Goal: Information Seeking & Learning: Find contact information

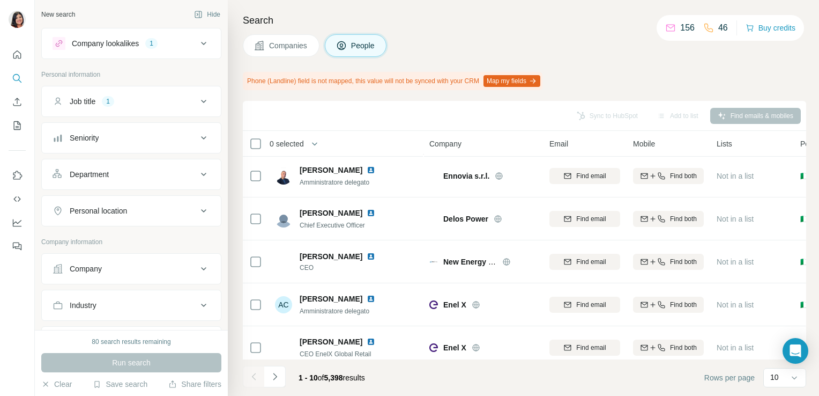
scroll to position [231, 0]
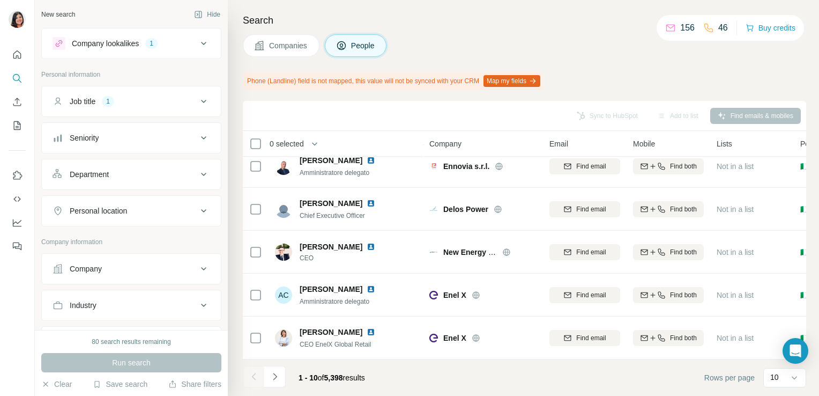
click at [283, 38] on button "Companies" at bounding box center [281, 45] width 77 height 23
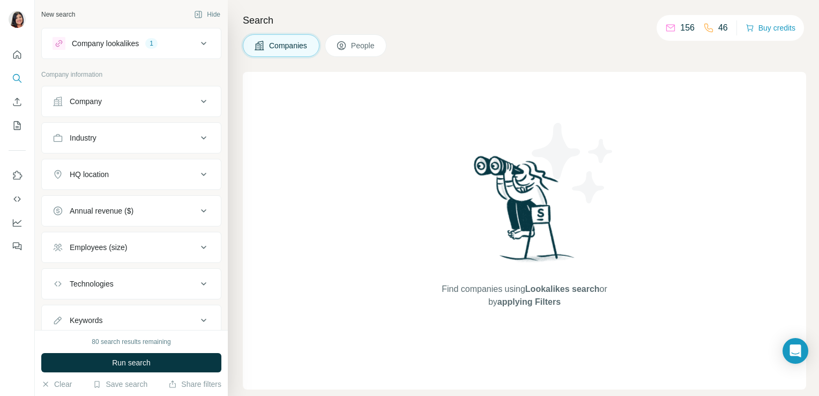
click at [185, 92] on button "Company" at bounding box center [131, 101] width 179 height 26
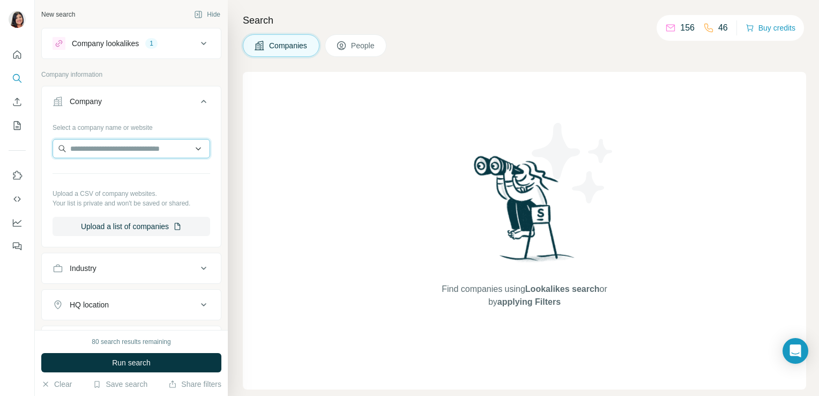
click at [164, 142] on input "text" at bounding box center [132, 148] width 158 height 19
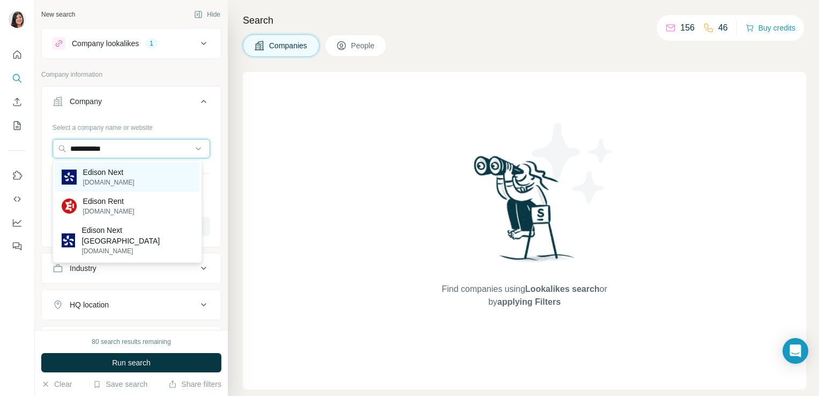
type input "**********"
click at [123, 172] on p "Edison Next" at bounding box center [108, 172] width 51 height 11
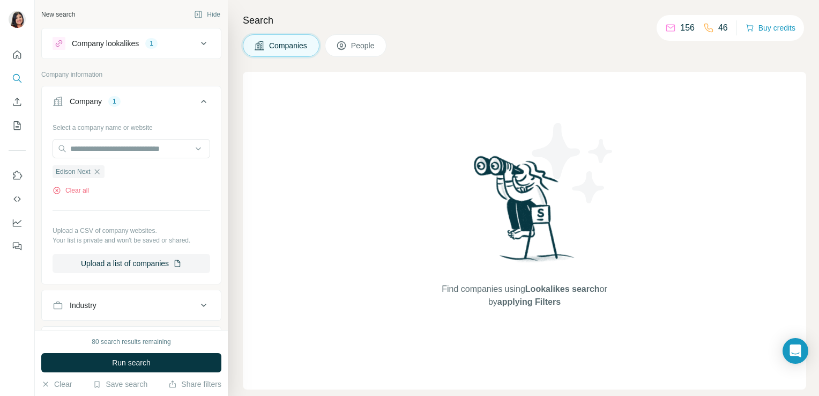
click at [344, 48] on icon at bounding box center [341, 46] width 5 height 6
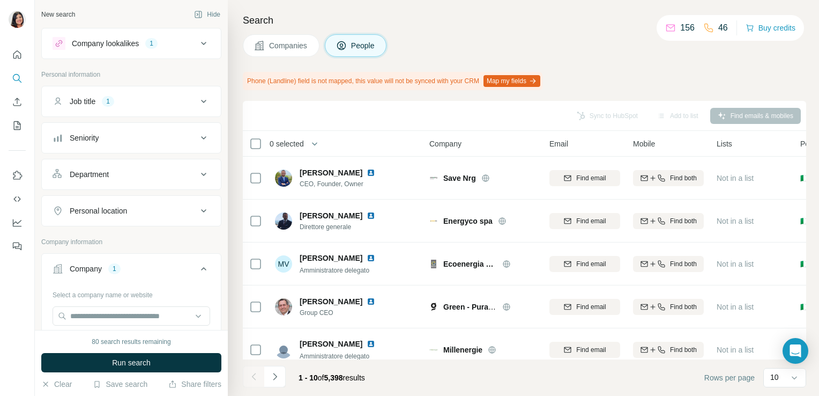
click at [444, 40] on div "Companies People" at bounding box center [524, 45] width 563 height 23
click at [197, 41] on icon at bounding box center [203, 43] width 13 height 13
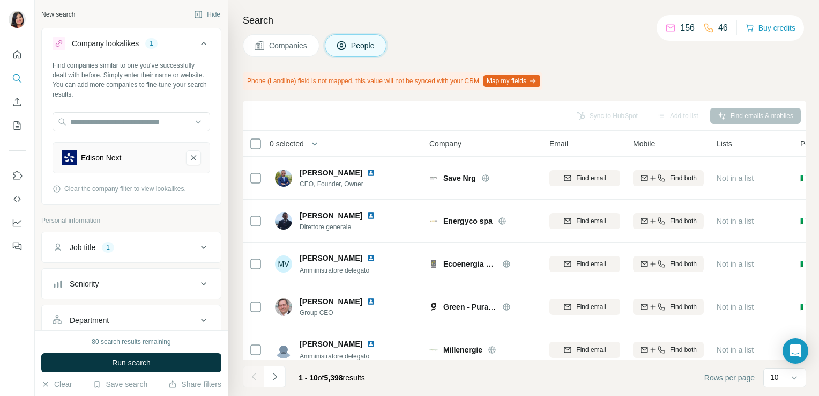
click at [197, 41] on icon at bounding box center [203, 43] width 13 height 13
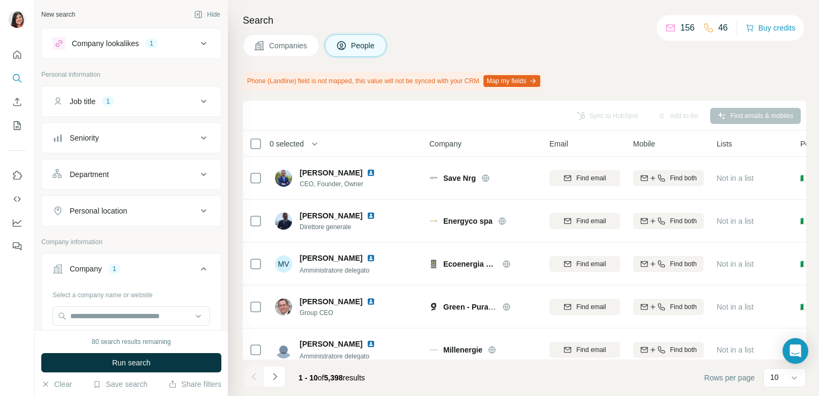
click at [197, 104] on icon at bounding box center [203, 101] width 13 height 13
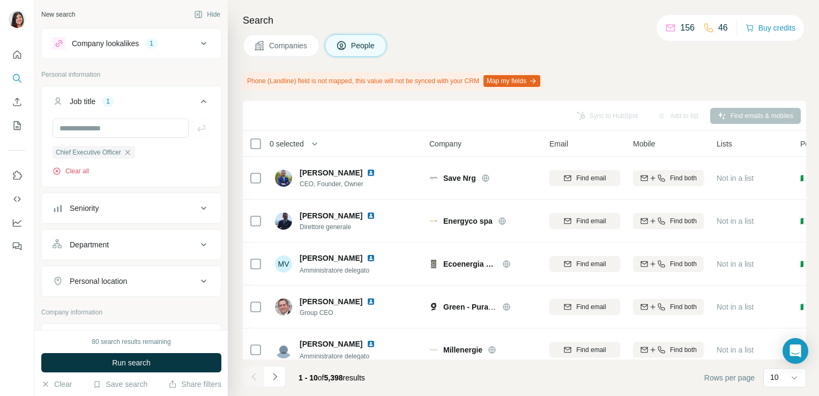
click at [79, 167] on button "Clear all" at bounding box center [71, 171] width 36 height 10
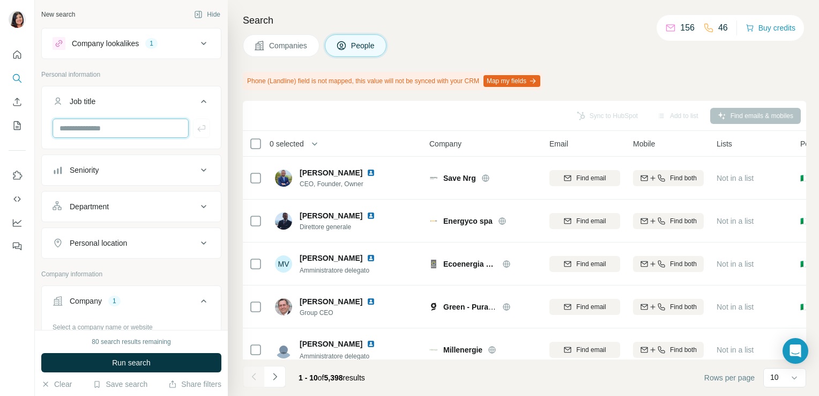
click at [149, 120] on input "text" at bounding box center [121, 127] width 136 height 19
type input "*******"
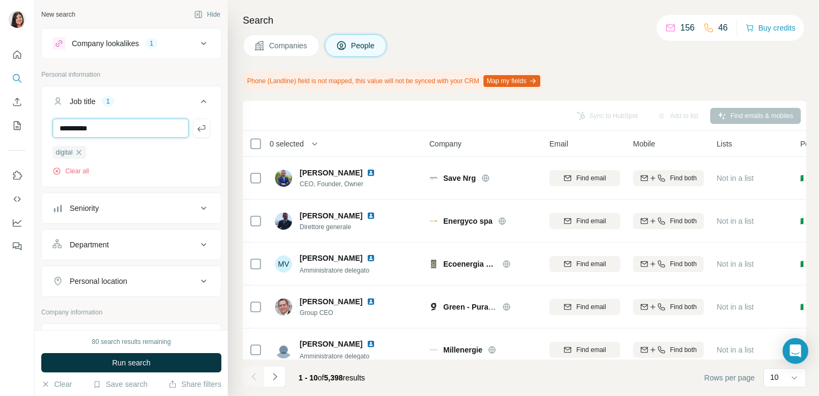
type input "**********"
type input "*********"
type input "****"
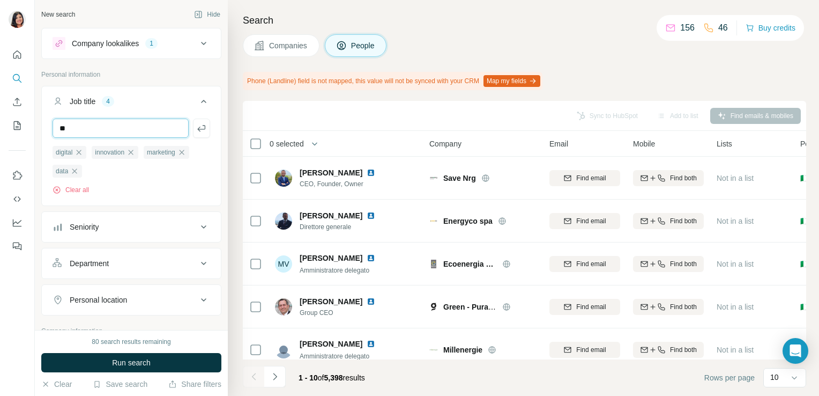
type input "**"
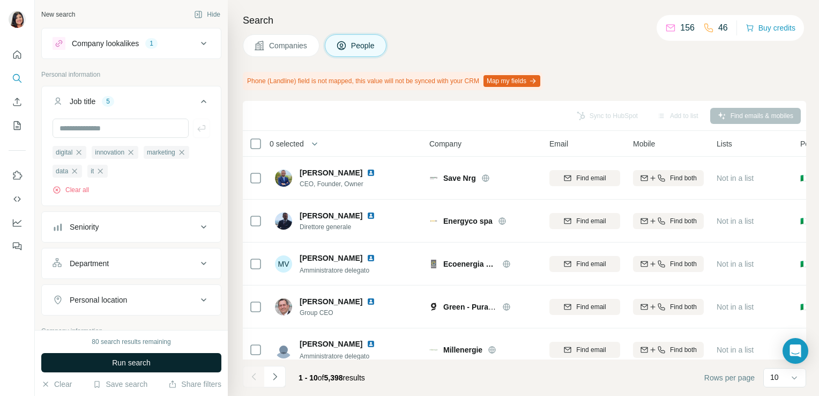
click at [144, 363] on span "Run search" at bounding box center [131, 362] width 39 height 11
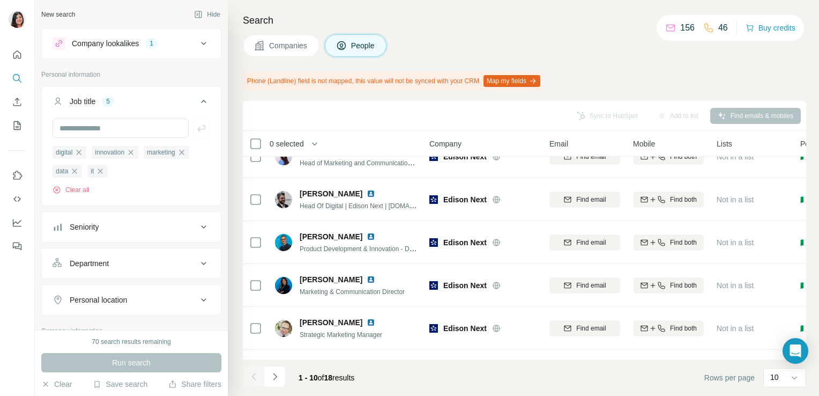
scroll to position [28, 0]
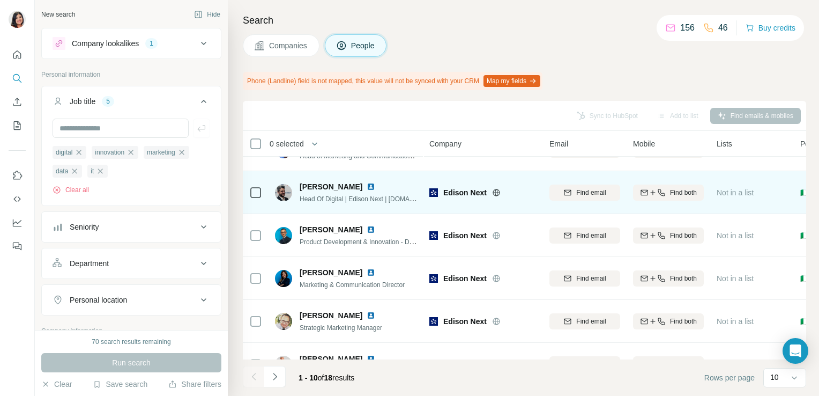
click at [286, 197] on img at bounding box center [283, 192] width 17 height 17
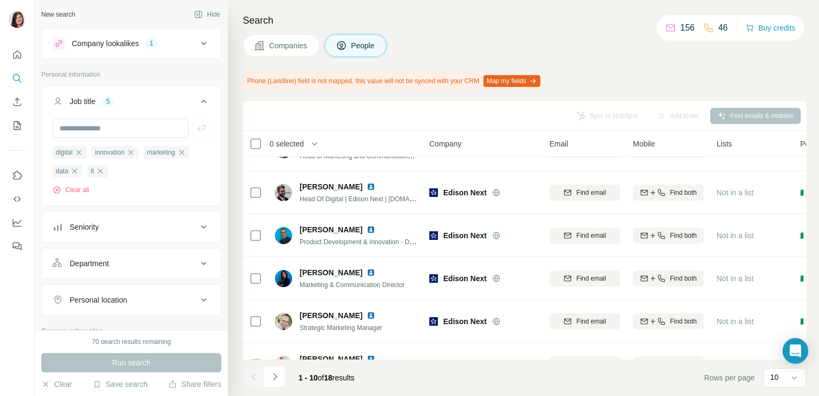
click at [476, 106] on div "Sync to HubSpot Add to list Find emails & mobiles" at bounding box center [524, 115] width 553 height 19
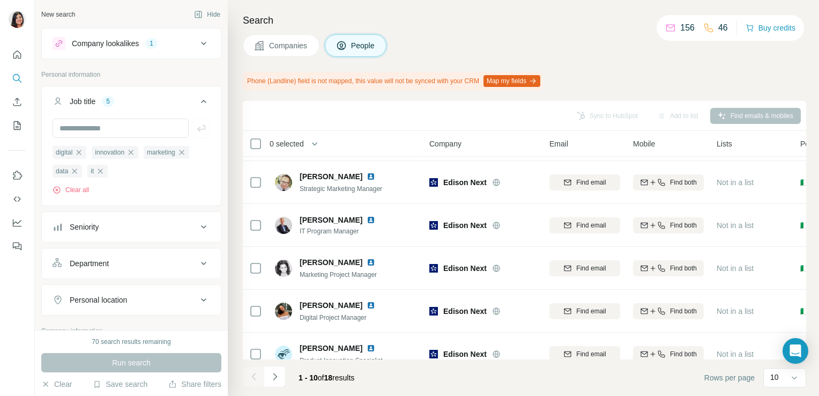
scroll to position [170, 0]
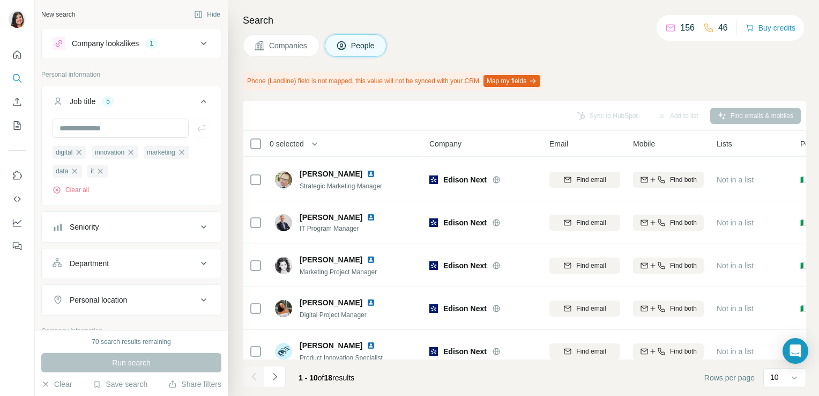
click at [198, 40] on icon at bounding box center [203, 43] width 13 height 13
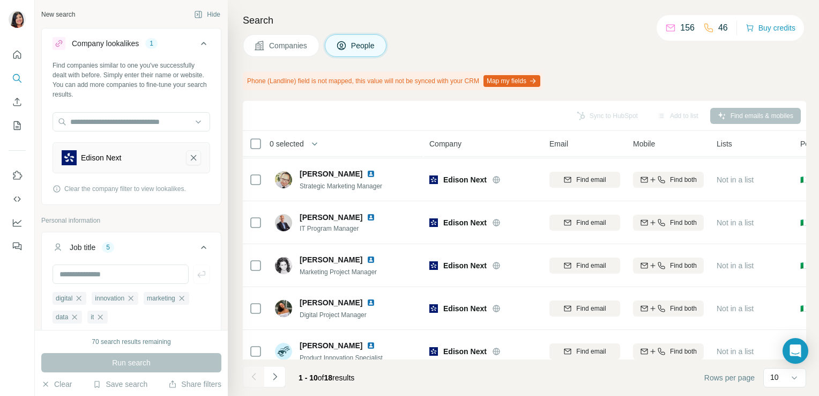
click at [191, 160] on button "Edison Next-remove-button" at bounding box center [193, 157] width 15 height 15
click at [191, 216] on p "Personal information" at bounding box center [131, 221] width 180 height 10
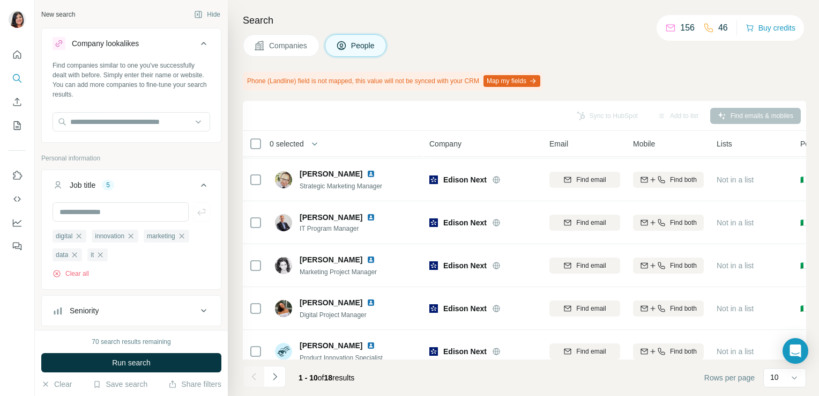
click at [251, 103] on div "Sync to HubSpot Add to list Find emails & mobiles" at bounding box center [524, 116] width 563 height 30
click at [101, 213] on input "text" at bounding box center [121, 211] width 136 height 19
click at [142, 126] on input "text" at bounding box center [132, 121] width 158 height 19
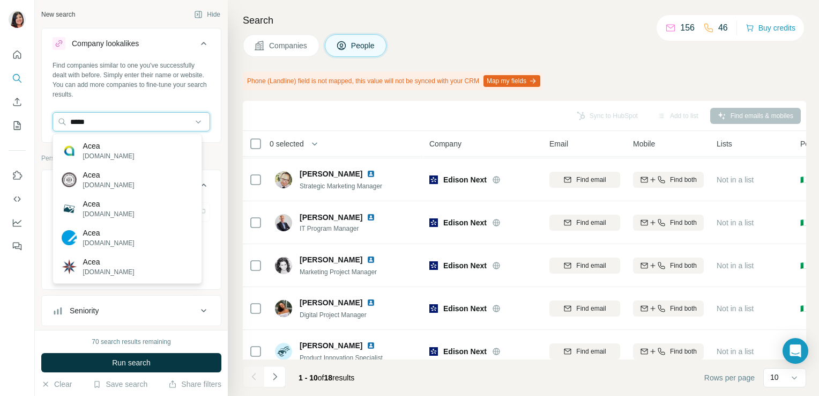
type input "****"
click at [121, 157] on div "Acea [DOMAIN_NAME]" at bounding box center [127, 150] width 144 height 29
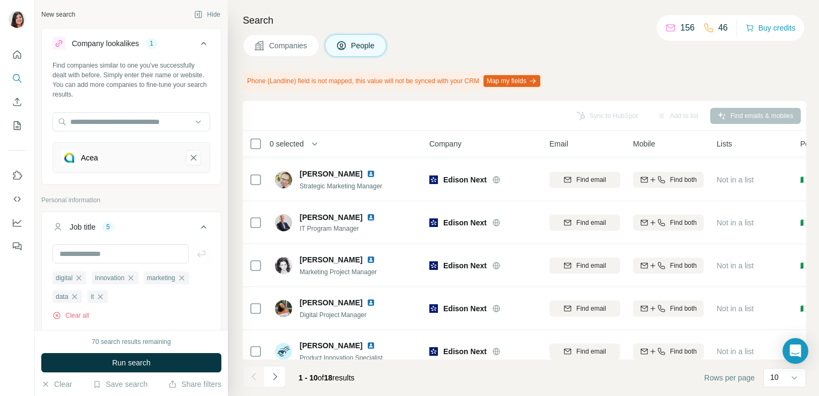
click at [155, 155] on div "Acea" at bounding box center [120, 157] width 116 height 15
click at [165, 112] on input "text" at bounding box center [132, 121] width 158 height 19
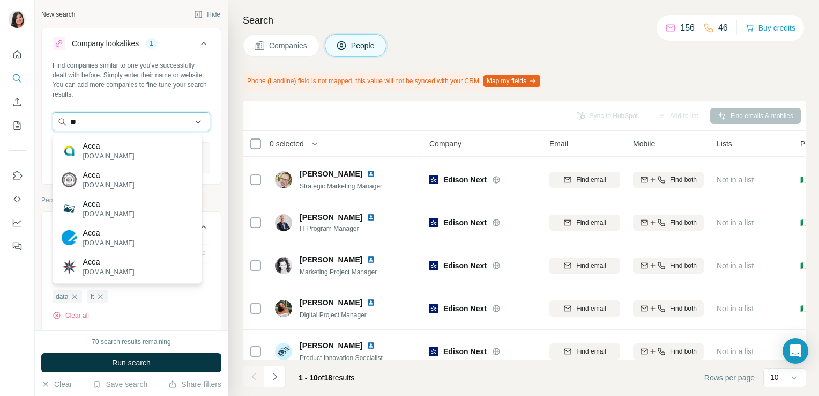
type input "*"
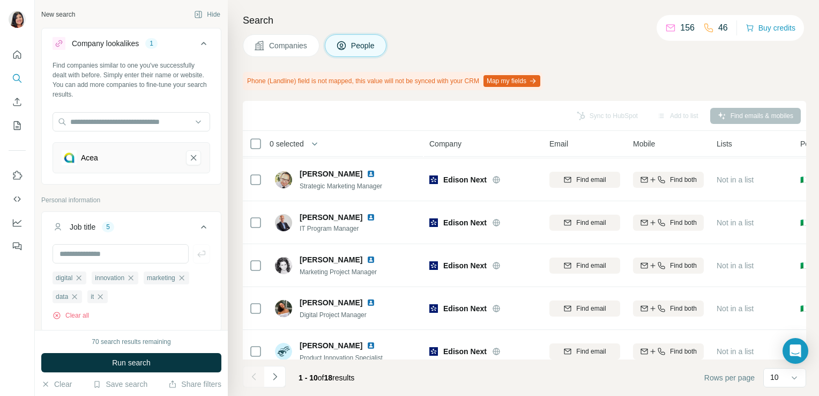
click at [203, 102] on div "Find companies similar to one you've successfully dealt with before. Simply ent…" at bounding box center [131, 121] width 179 height 121
click at [124, 257] on input "text" at bounding box center [121, 253] width 136 height 19
type input "*"
type input "********"
type input "**********"
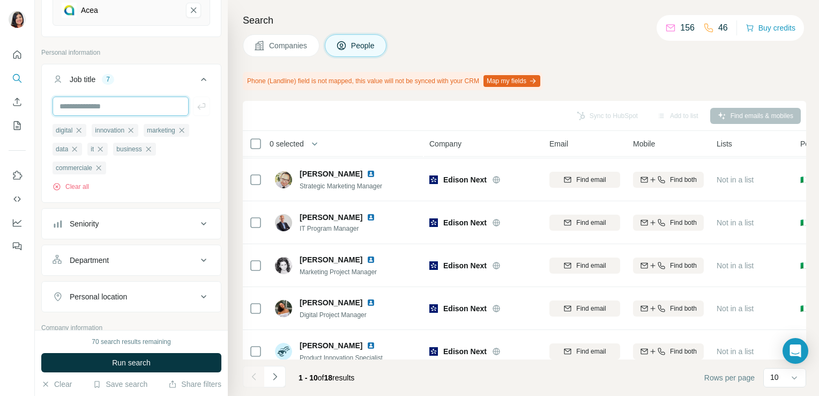
scroll to position [149, 0]
click at [198, 218] on icon at bounding box center [203, 222] width 13 height 13
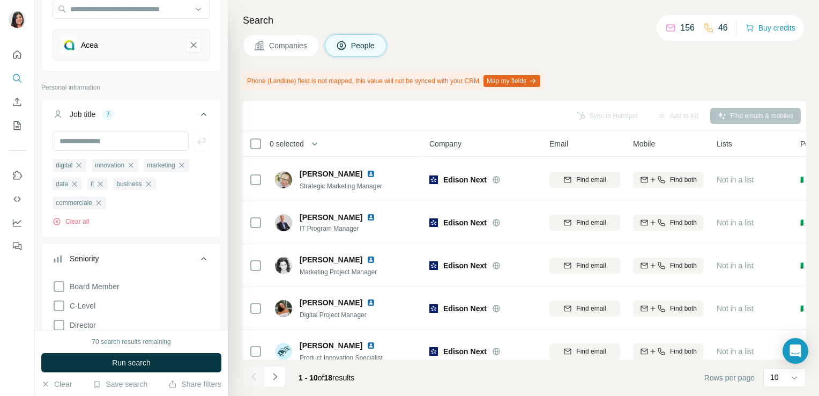
scroll to position [80, 0]
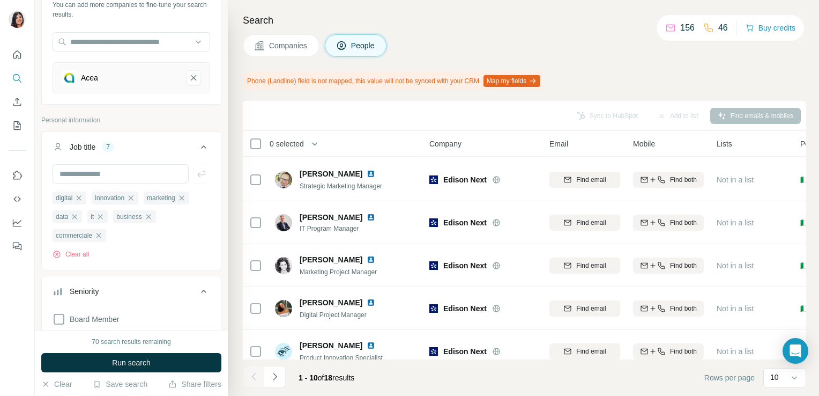
click at [197, 151] on icon at bounding box center [203, 146] width 13 height 13
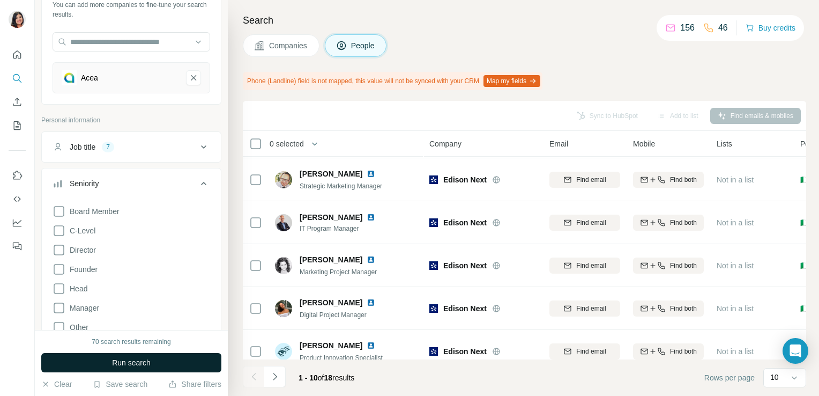
click at [155, 362] on button "Run search" at bounding box center [131, 362] width 180 height 19
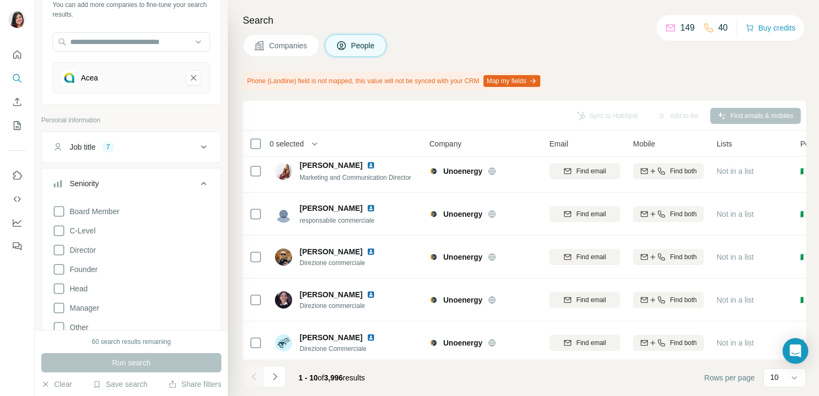
scroll to position [0, 0]
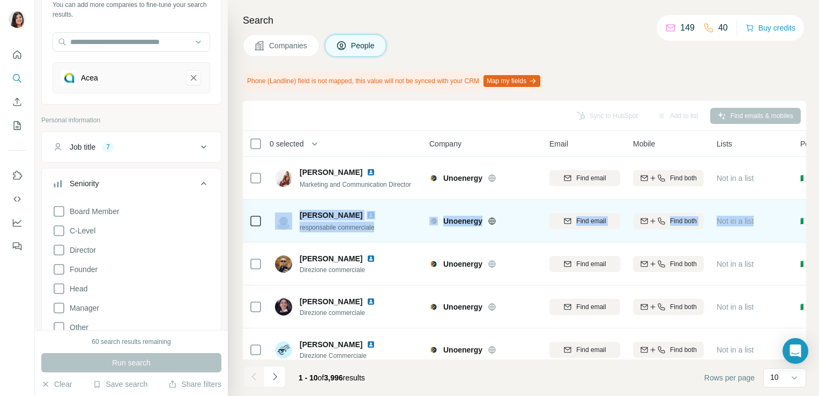
drag, startPoint x: 813, startPoint y: 180, endPoint x: 800, endPoint y: 237, distance: 58.8
click at [800, 237] on div "Search Companies People Phone (Landline) field is not mapped, this value will n…" at bounding box center [523, 198] width 591 height 396
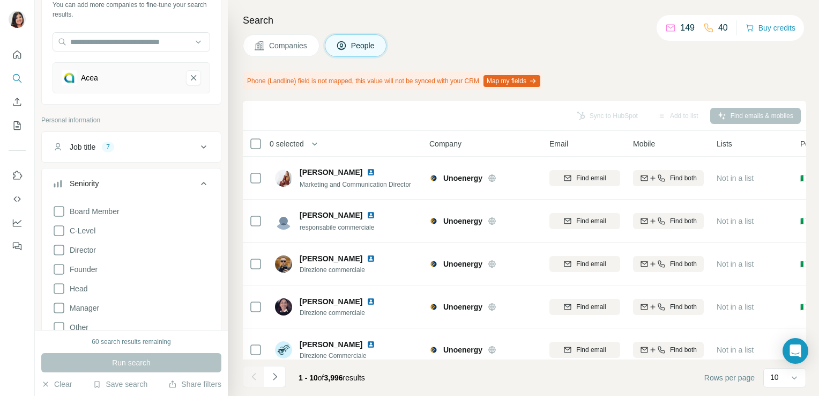
drag, startPoint x: 800, startPoint y: 237, endPoint x: 811, endPoint y: 249, distance: 15.9
click at [811, 249] on div "Search Companies People Phone (Landline) field is not mapped, this value will n…" at bounding box center [523, 198] width 591 height 396
click at [144, 46] on input "text" at bounding box center [132, 41] width 158 height 19
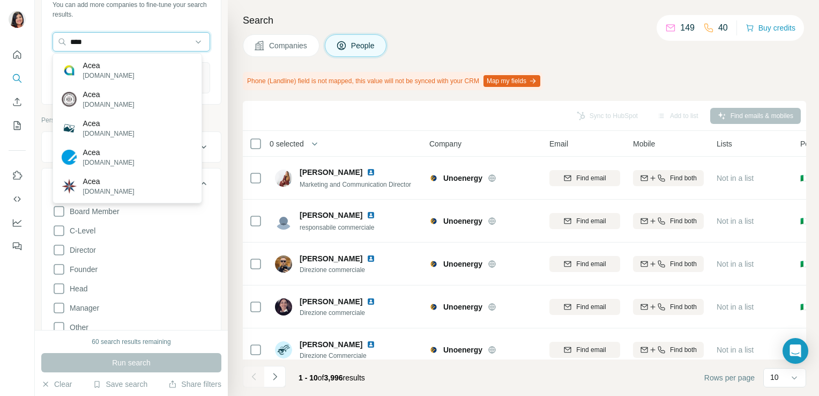
type input "****"
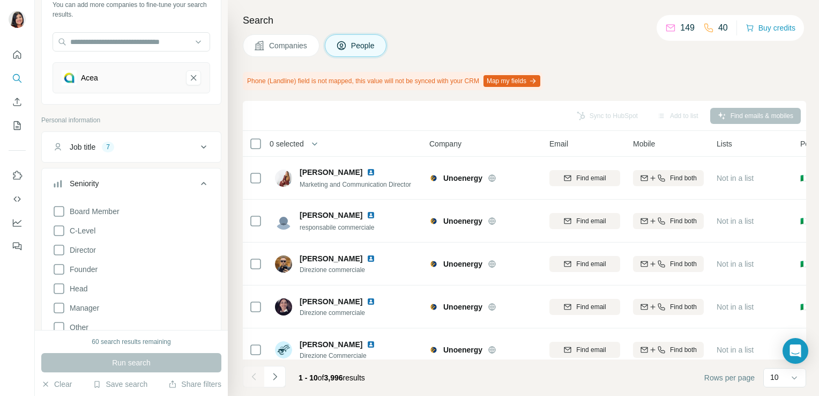
click at [210, 63] on div "Find companies similar to one you've successfully dealt with before. Simply ent…" at bounding box center [131, 41] width 179 height 121
click at [129, 72] on div "Acea" at bounding box center [120, 77] width 116 height 15
click at [130, 44] on input "text" at bounding box center [132, 41] width 158 height 19
type input "****"
click at [216, 48] on div "New search Hide Company lookalikes 1 Find companies similar to one you've succe…" at bounding box center [131, 165] width 193 height 330
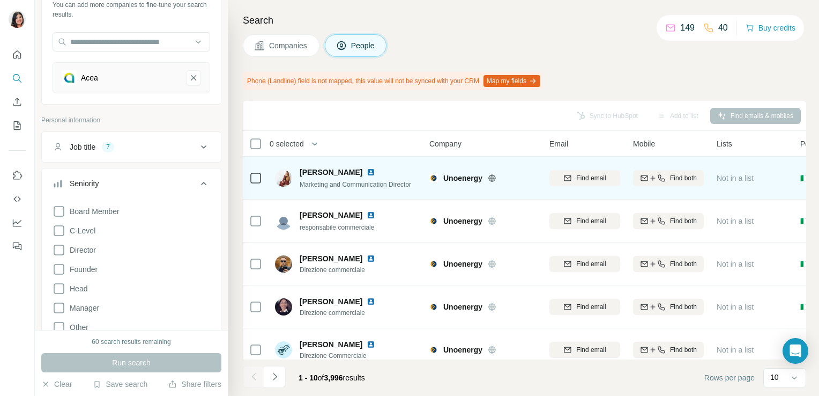
click at [491, 181] on icon at bounding box center [492, 178] width 9 height 9
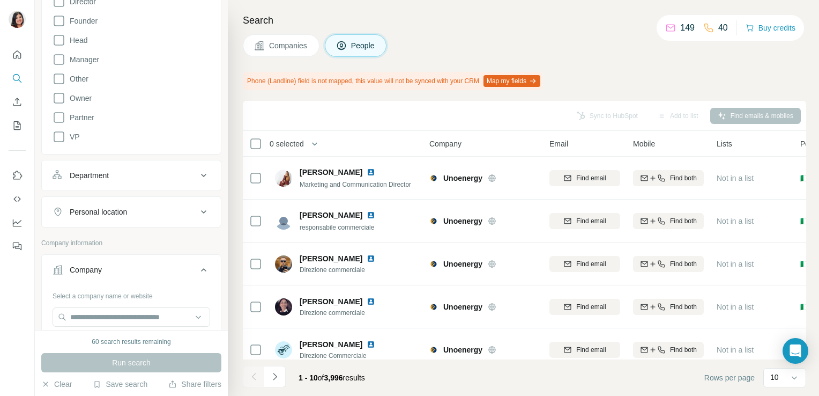
scroll to position [109, 0]
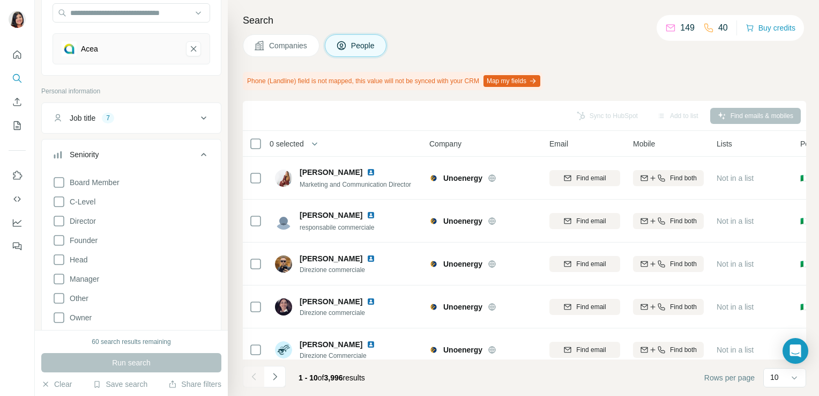
click at [197, 150] on icon at bounding box center [203, 154] width 13 height 13
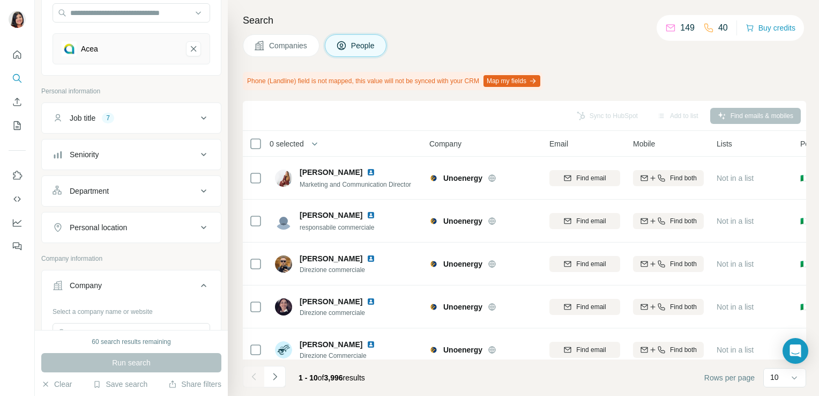
click at [201, 116] on icon at bounding box center [203, 117] width 5 height 3
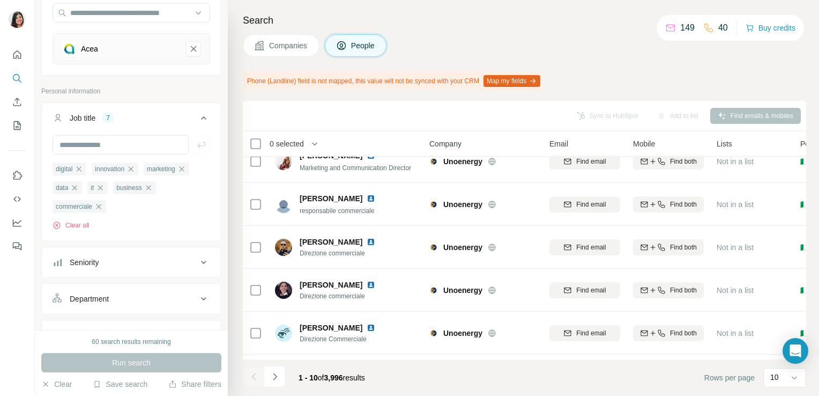
scroll to position [0, 0]
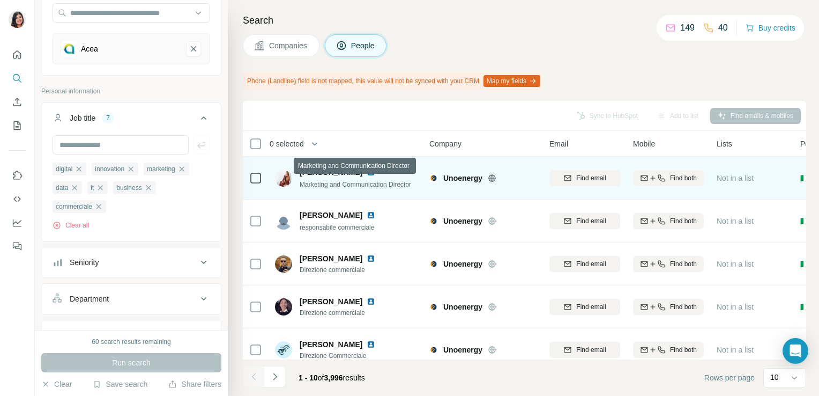
click at [335, 187] on span "Marketing and Communication Director" at bounding box center [356, 185] width 112 height 8
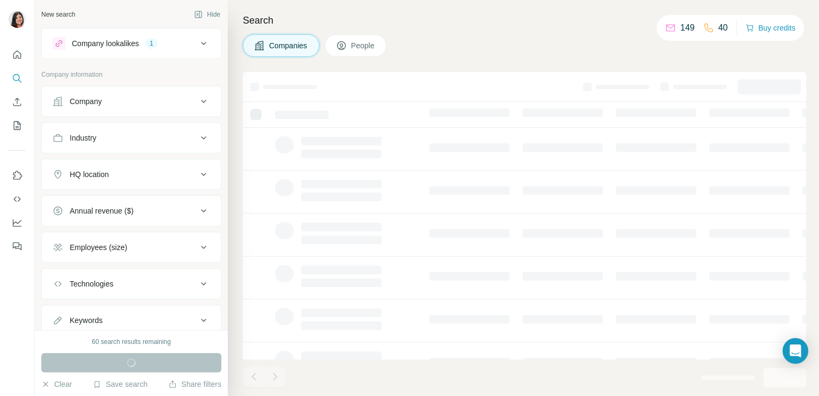
click at [360, 45] on span "People" at bounding box center [363, 45] width 25 height 11
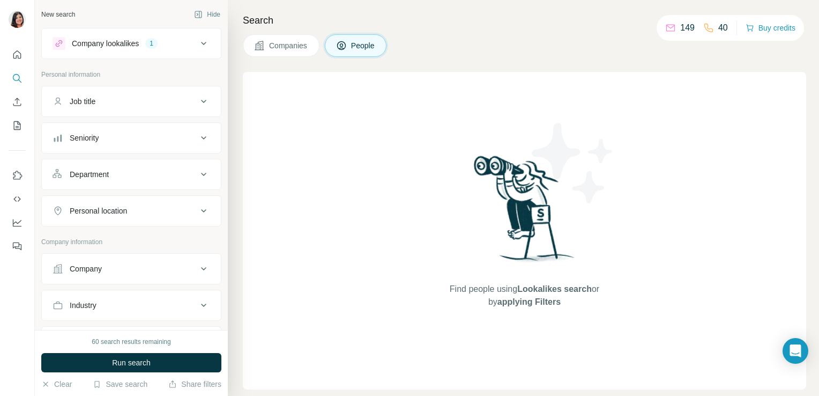
click at [284, 42] on span "Companies" at bounding box center [288, 45] width 39 height 11
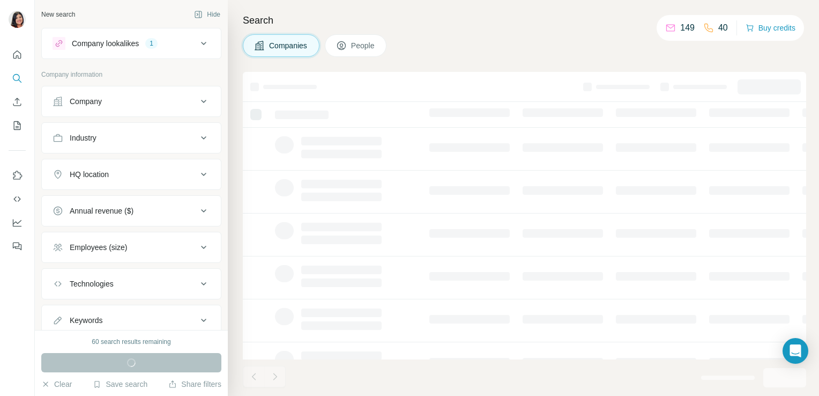
click at [190, 36] on button "Company lookalikes 1" at bounding box center [131, 44] width 179 height 26
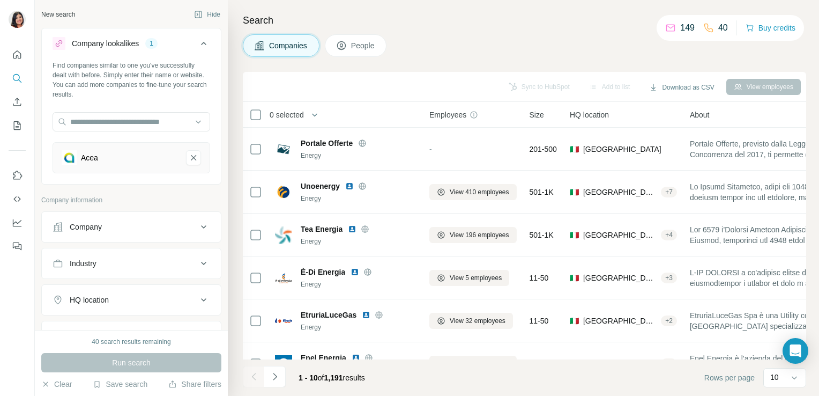
click at [219, 65] on div "New search Hide Company lookalikes 1 Find companies similar to one you've succe…" at bounding box center [131, 165] width 193 height 330
click at [191, 157] on icon "Acea-remove-button" at bounding box center [193, 157] width 5 height 5
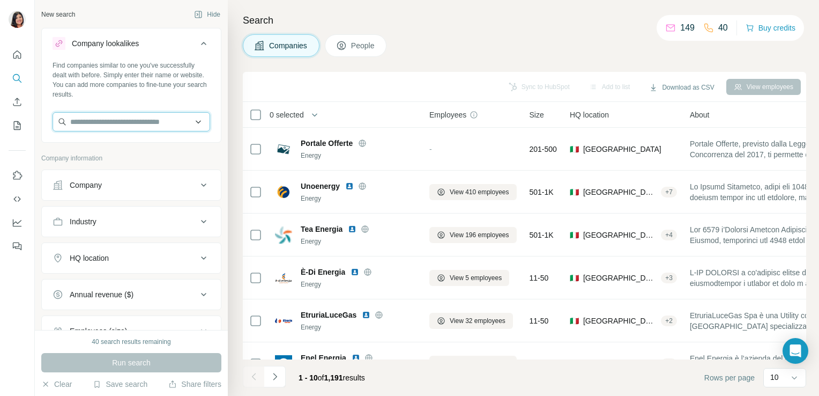
click at [149, 117] on input "text" at bounding box center [132, 121] width 158 height 19
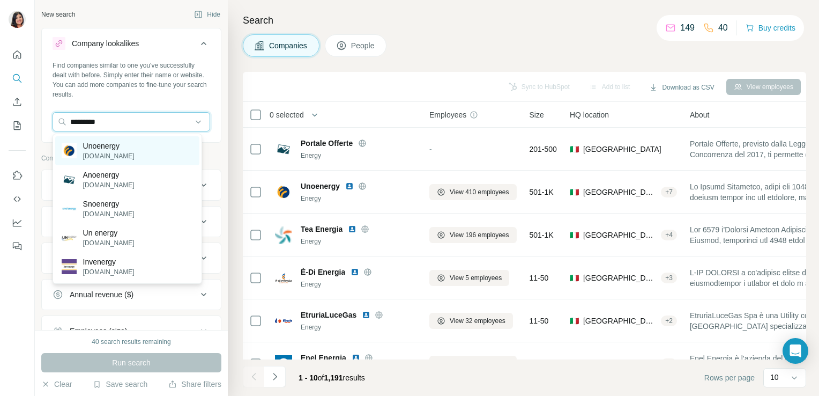
type input "*********"
click at [134, 143] on div "Unoenergy unoenergy.it" at bounding box center [127, 150] width 144 height 29
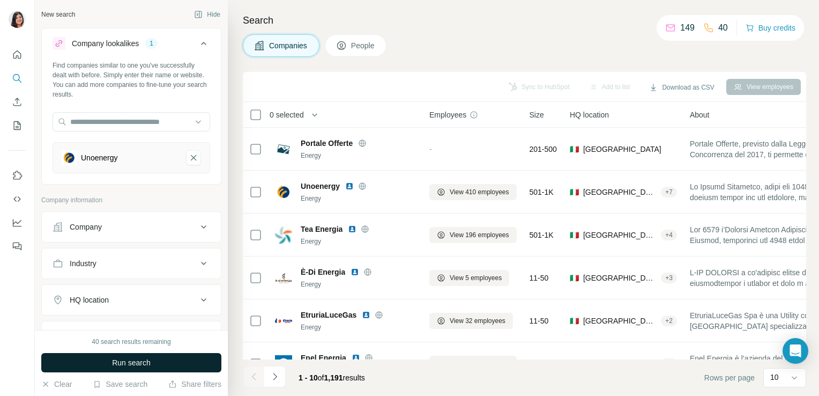
click at [120, 355] on button "Run search" at bounding box center [131, 362] width 180 height 19
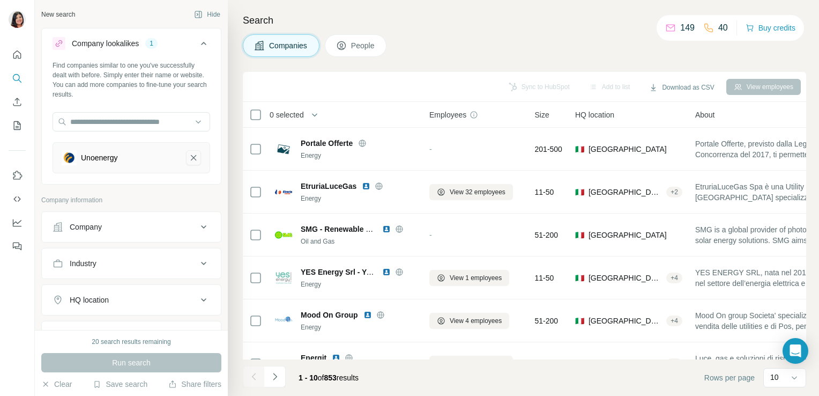
click at [190, 163] on button "Unoenergy-remove-button" at bounding box center [193, 157] width 15 height 15
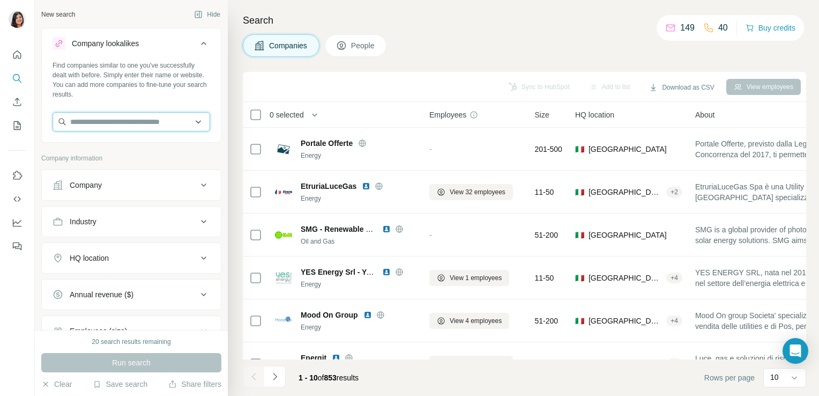
click at [169, 127] on input "text" at bounding box center [132, 121] width 158 height 19
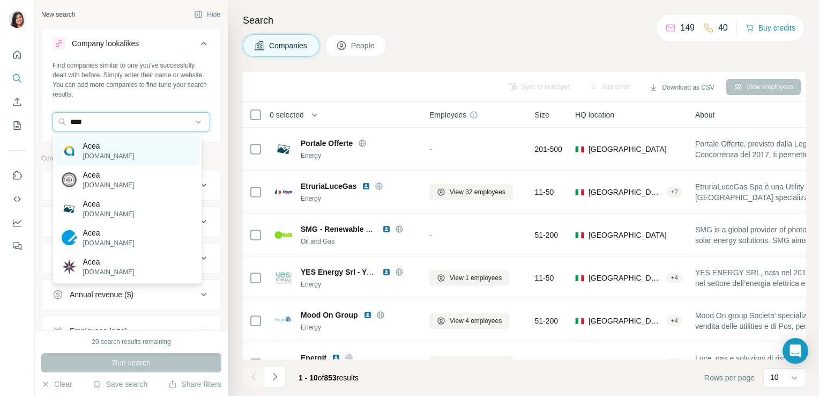
type input "****"
click at [148, 155] on div "Acea [DOMAIN_NAME]" at bounding box center [127, 150] width 144 height 29
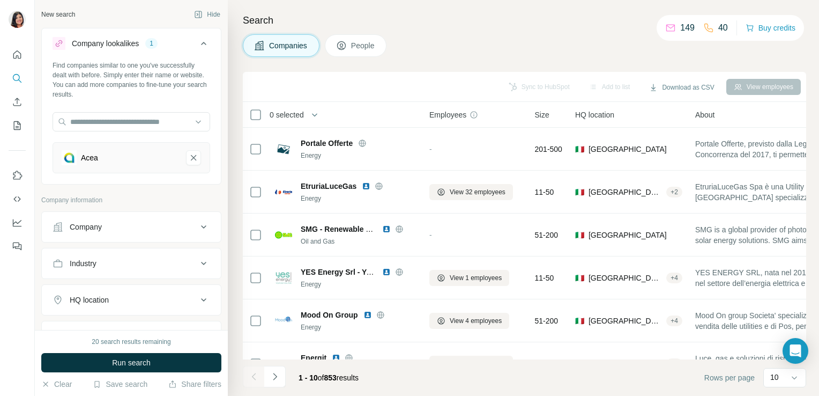
click at [197, 229] on icon at bounding box center [203, 226] width 13 height 13
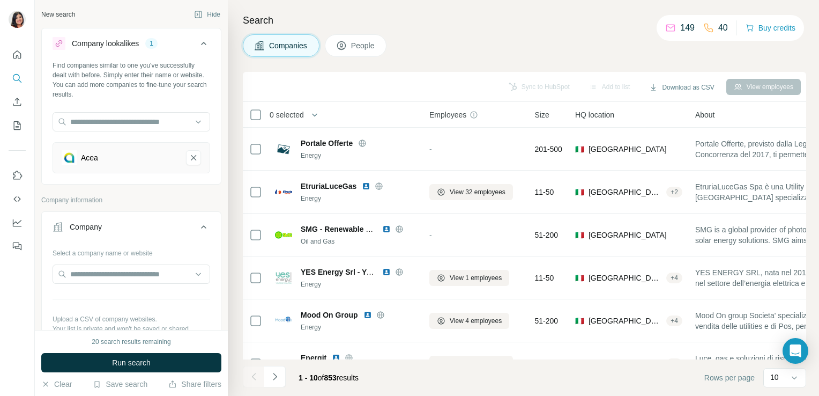
click at [197, 221] on icon at bounding box center [203, 226] width 13 height 13
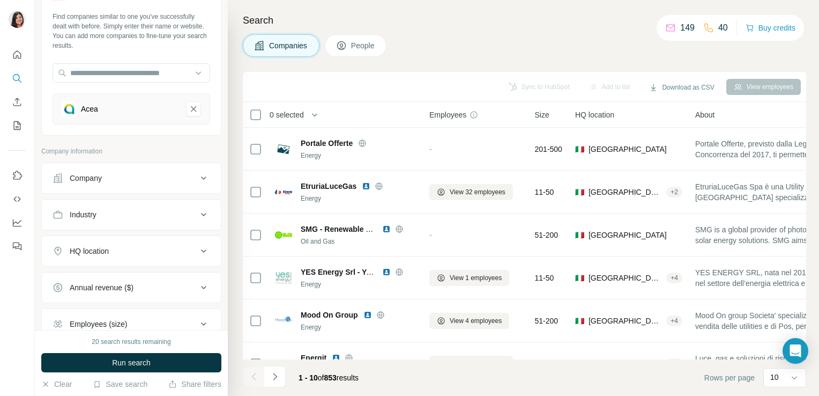
scroll to position [53, 0]
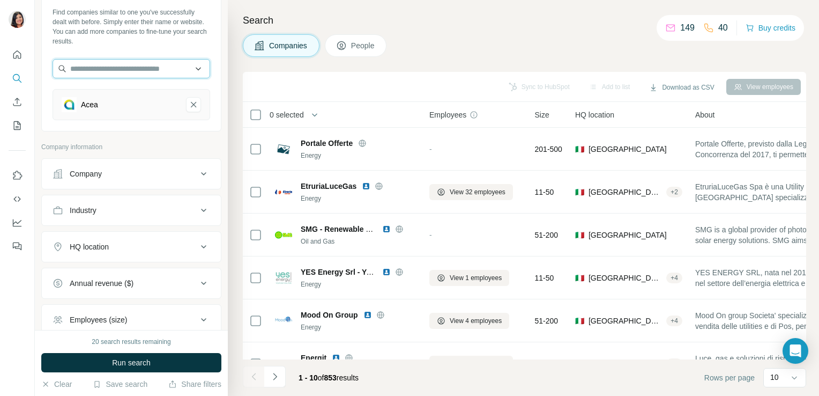
click at [146, 71] on input "text" at bounding box center [132, 68] width 158 height 19
click at [148, 72] on input "text" at bounding box center [132, 68] width 158 height 19
click at [142, 175] on div "Company" at bounding box center [125, 173] width 145 height 11
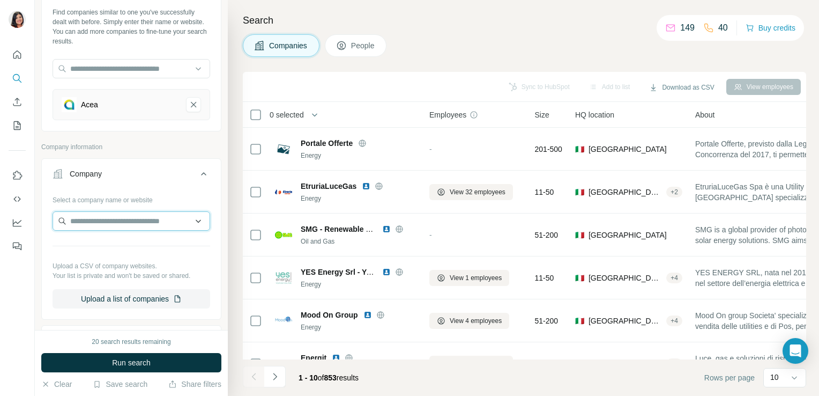
click at [139, 218] on input "text" at bounding box center [132, 220] width 158 height 19
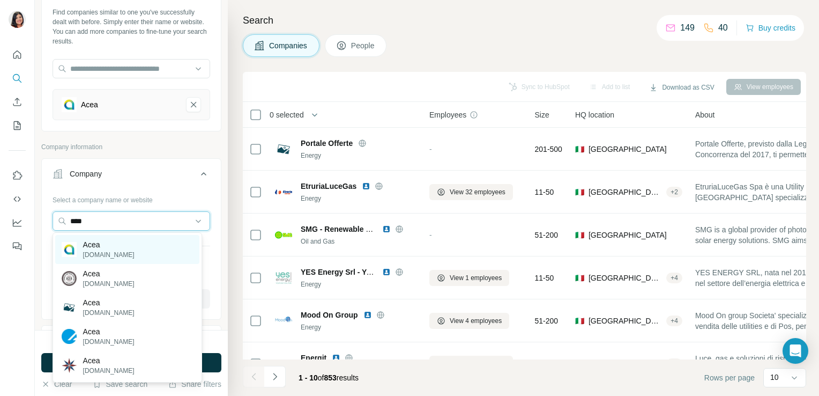
type input "****"
click at [122, 257] on div "Acea [DOMAIN_NAME]" at bounding box center [127, 249] width 144 height 29
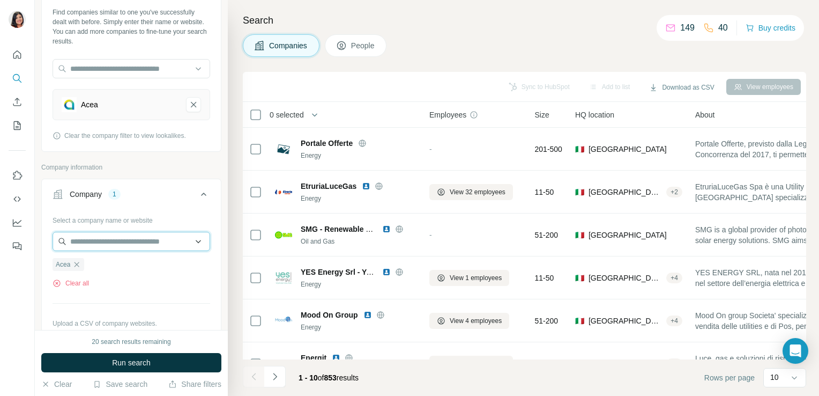
click at [121, 238] on input "text" at bounding box center [132, 241] width 158 height 19
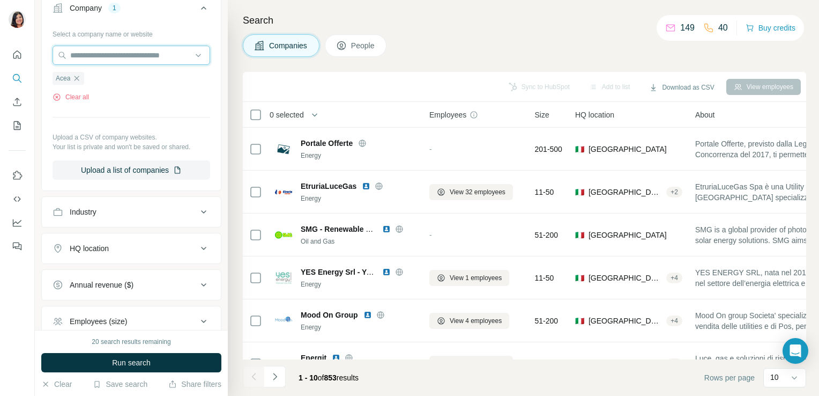
scroll to position [236, 0]
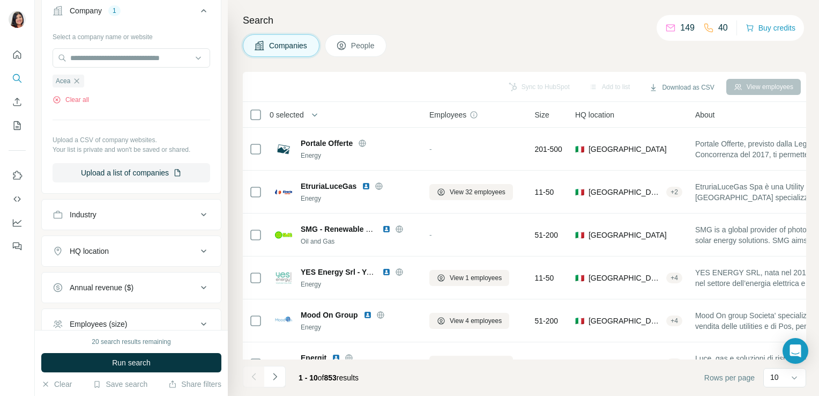
click at [197, 212] on icon at bounding box center [203, 214] width 13 height 13
click at [166, 239] on input at bounding box center [126, 241] width 132 height 12
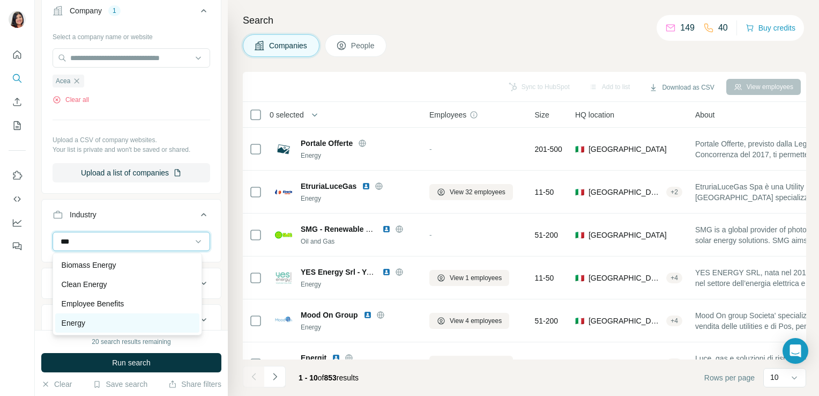
type input "***"
click at [141, 327] on div "Energy" at bounding box center [127, 322] width 131 height 11
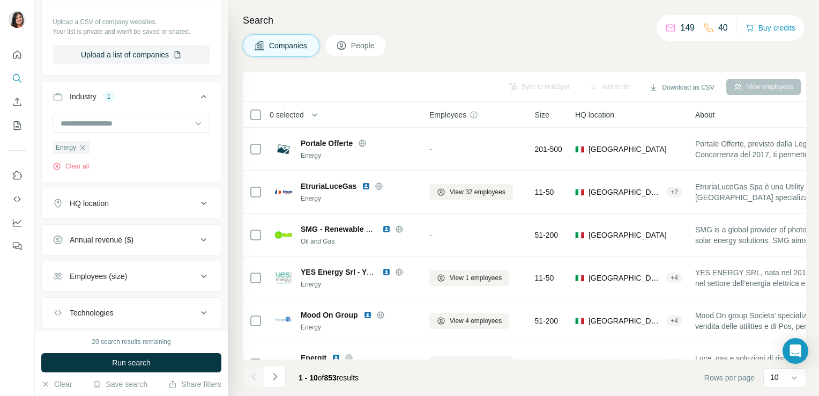
scroll to position [360, 0]
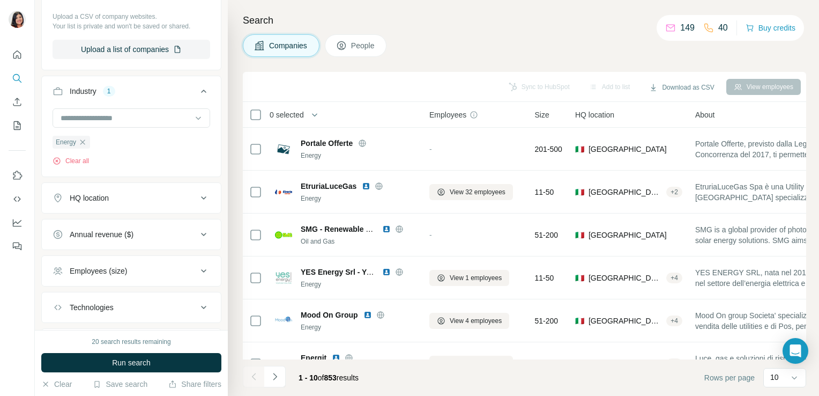
click at [197, 272] on icon at bounding box center [203, 270] width 13 height 13
click at [180, 237] on div "Annual revenue ($)" at bounding box center [125, 234] width 145 height 11
click at [363, 35] on button "People" at bounding box center [356, 45] width 62 height 23
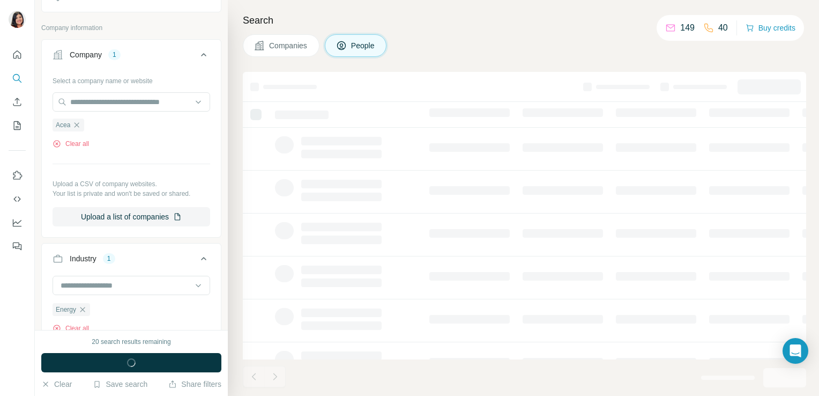
scroll to position [526, 0]
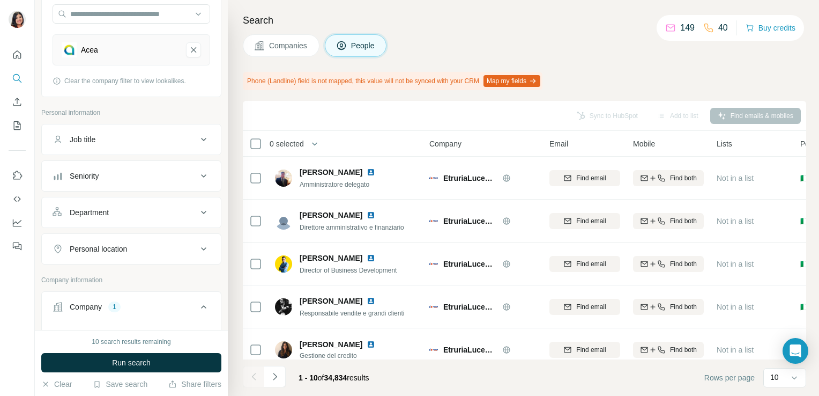
scroll to position [115, 0]
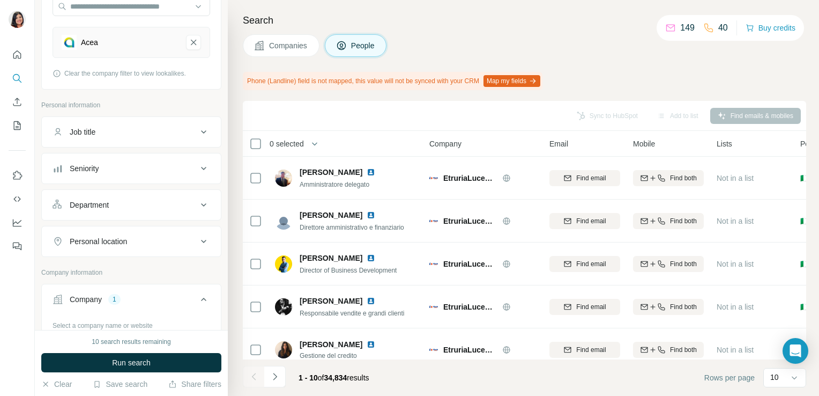
click at [179, 128] on div "Job title" at bounding box center [125, 132] width 145 height 11
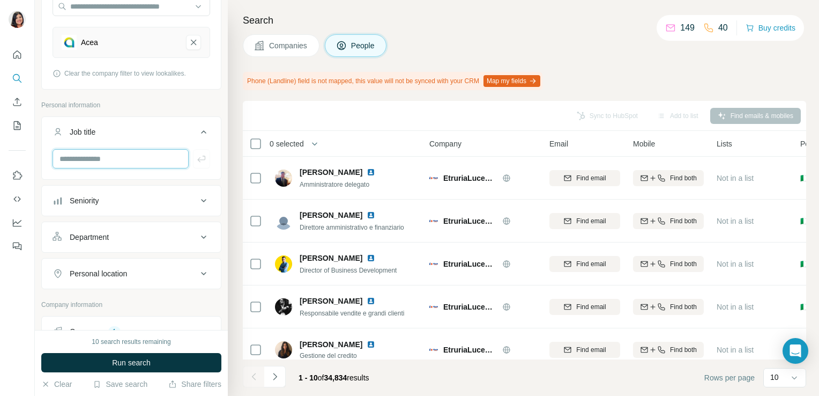
click at [144, 167] on input "text" at bounding box center [121, 158] width 136 height 19
type input "**********"
type input "*"
type input "********"
type input "*********"
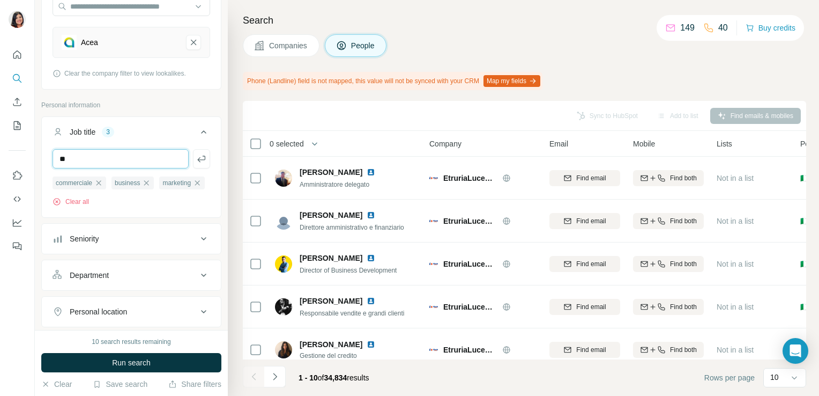
type input "**"
click at [87, 157] on input "text" at bounding box center [121, 158] width 136 height 19
type input "**********"
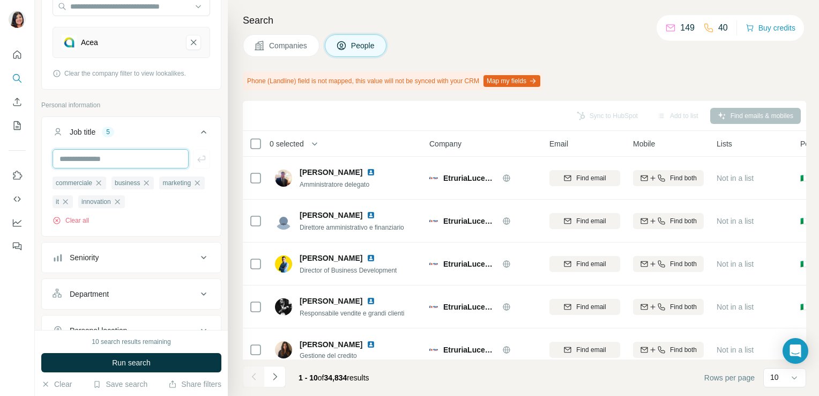
click at [110, 154] on input "text" at bounding box center [121, 158] width 136 height 19
type input "**********"
